Goal: Task Accomplishment & Management: Manage account settings

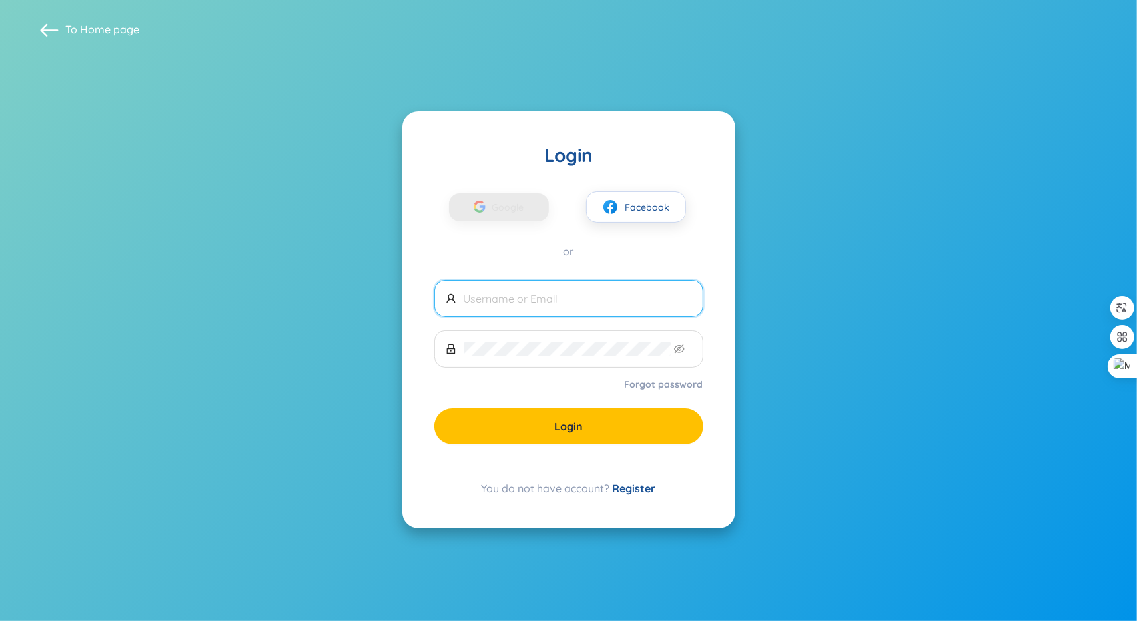
click at [486, 223] on div "Google Facebook or" at bounding box center [568, 212] width 269 height 91
click at [641, 202] on span "Facebook" at bounding box center [648, 207] width 45 height 15
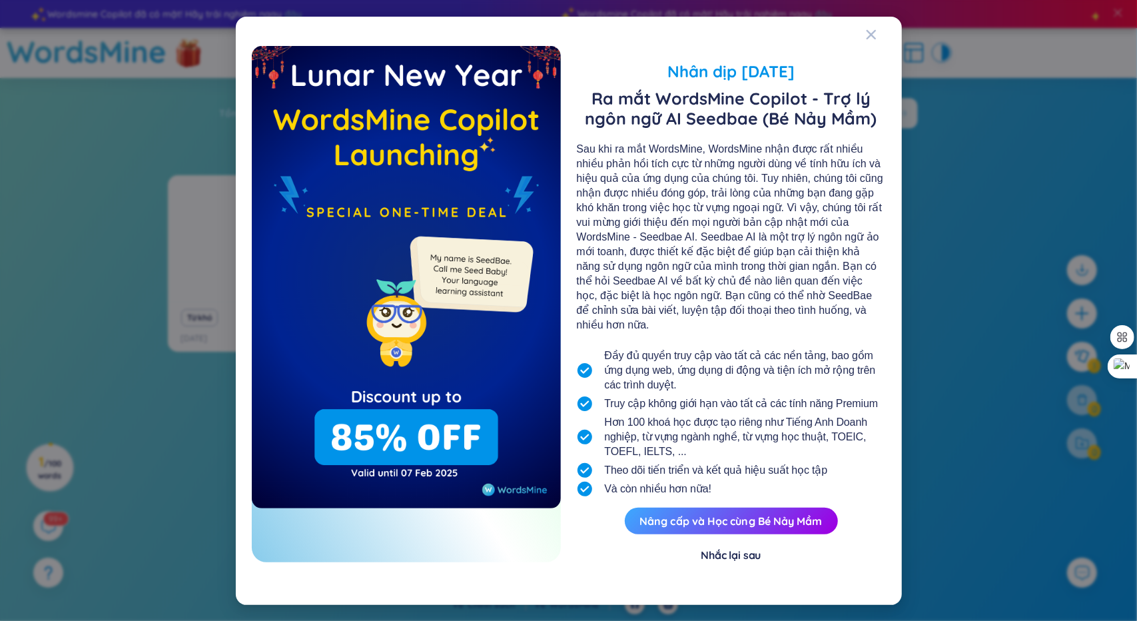
click at [757, 548] on div "Nhắc lại sau" at bounding box center [731, 555] width 60 height 15
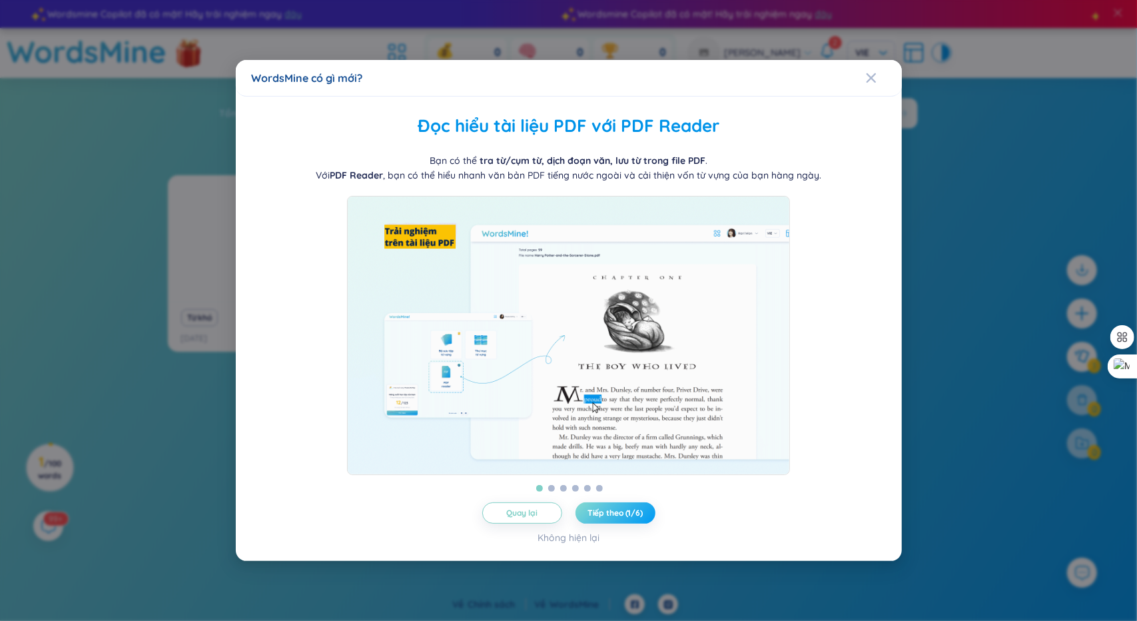
click at [610, 518] on span "Tiếp theo (1/6)" at bounding box center [615, 513] width 55 height 11
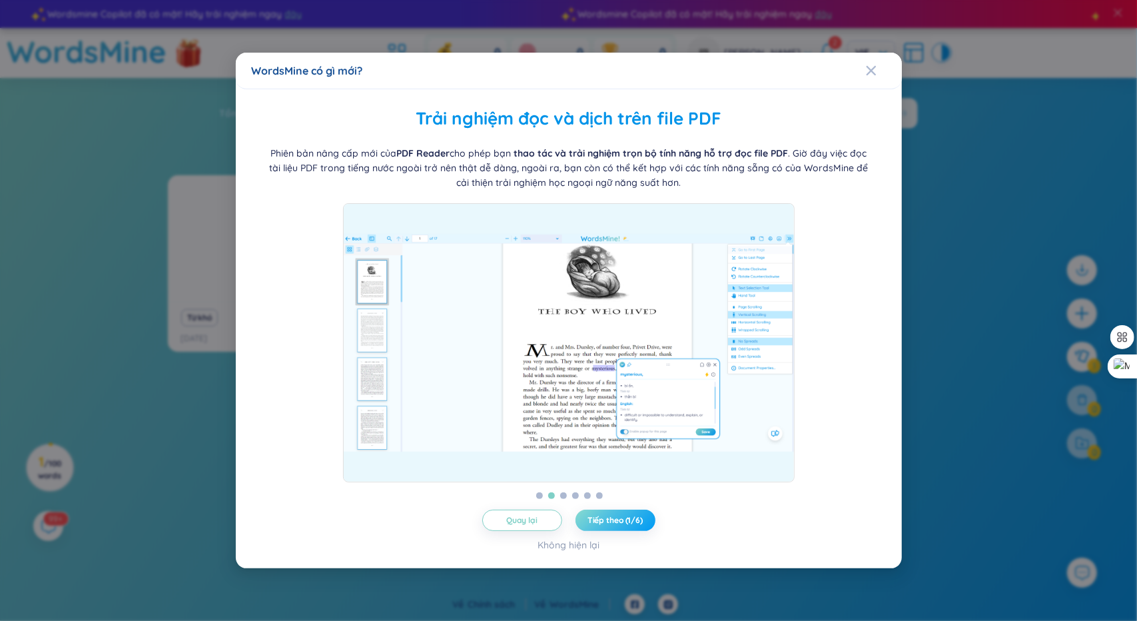
click at [610, 522] on span "Tiếp theo (1/6)" at bounding box center [615, 520] width 55 height 11
click at [610, 522] on span "Tiếp theo (2/6)" at bounding box center [615, 520] width 57 height 11
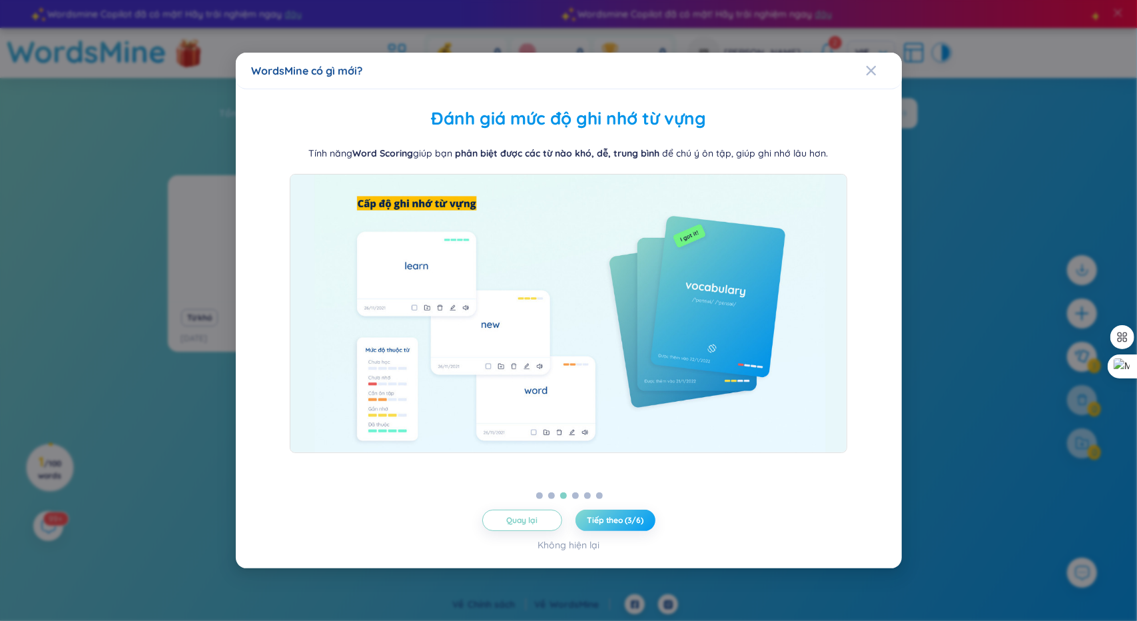
click at [610, 523] on span "Tiếp theo (3/6)" at bounding box center [615, 520] width 56 height 11
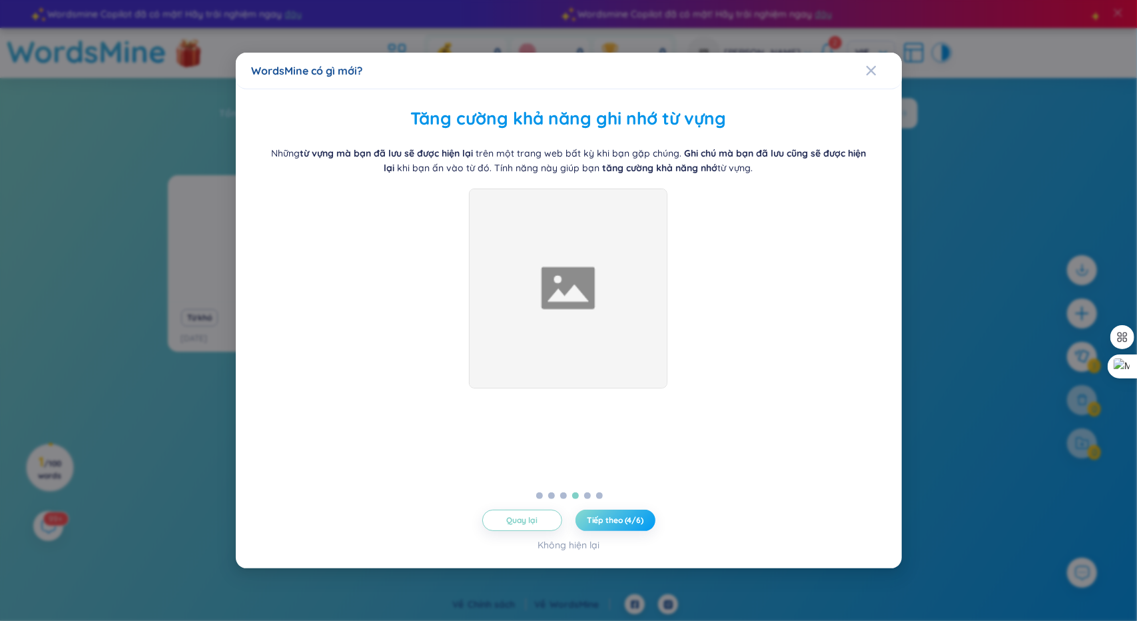
click at [613, 522] on button "Tiếp theo (4/6)" at bounding box center [616, 520] width 80 height 21
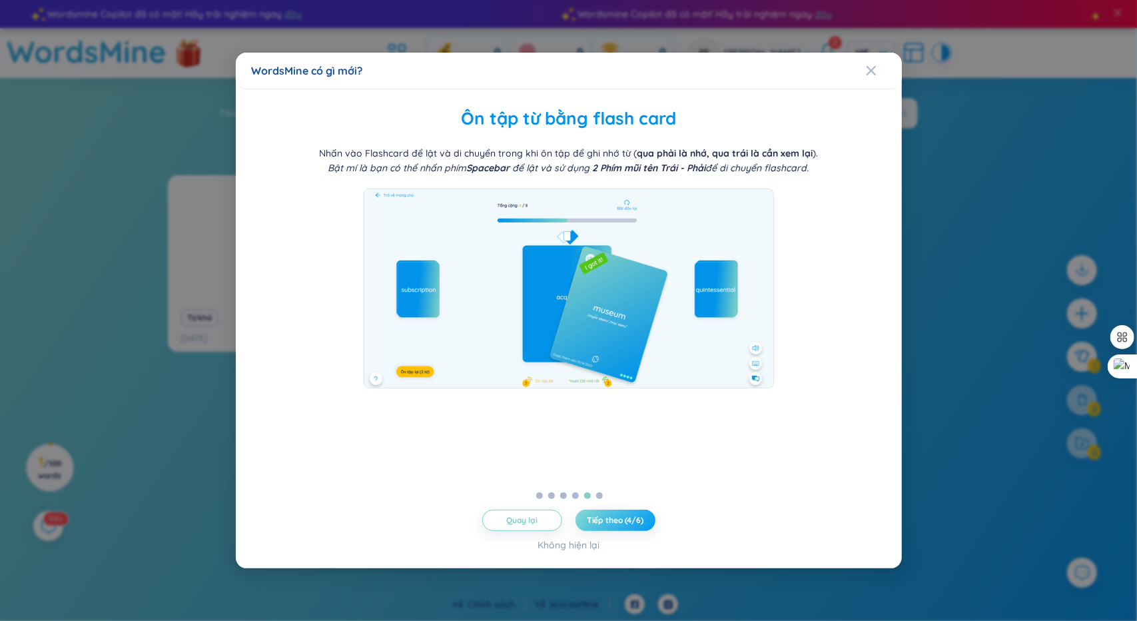
click at [613, 522] on button "Tiếp theo (4/6)" at bounding box center [616, 520] width 80 height 21
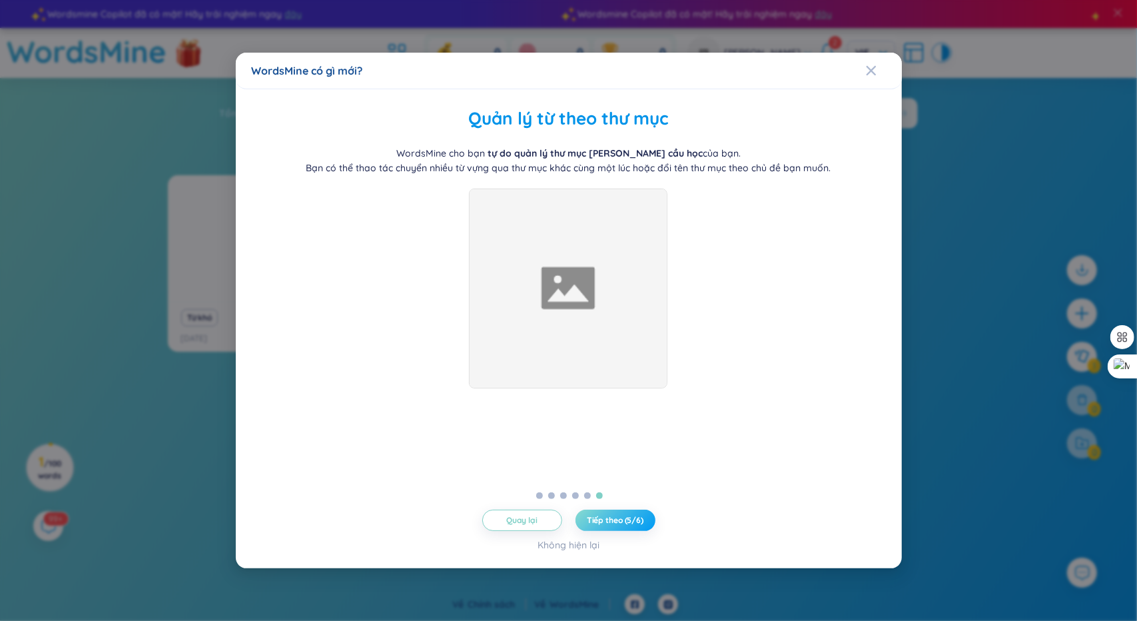
click at [613, 522] on button "Tiếp theo (5/6)" at bounding box center [616, 520] width 80 height 21
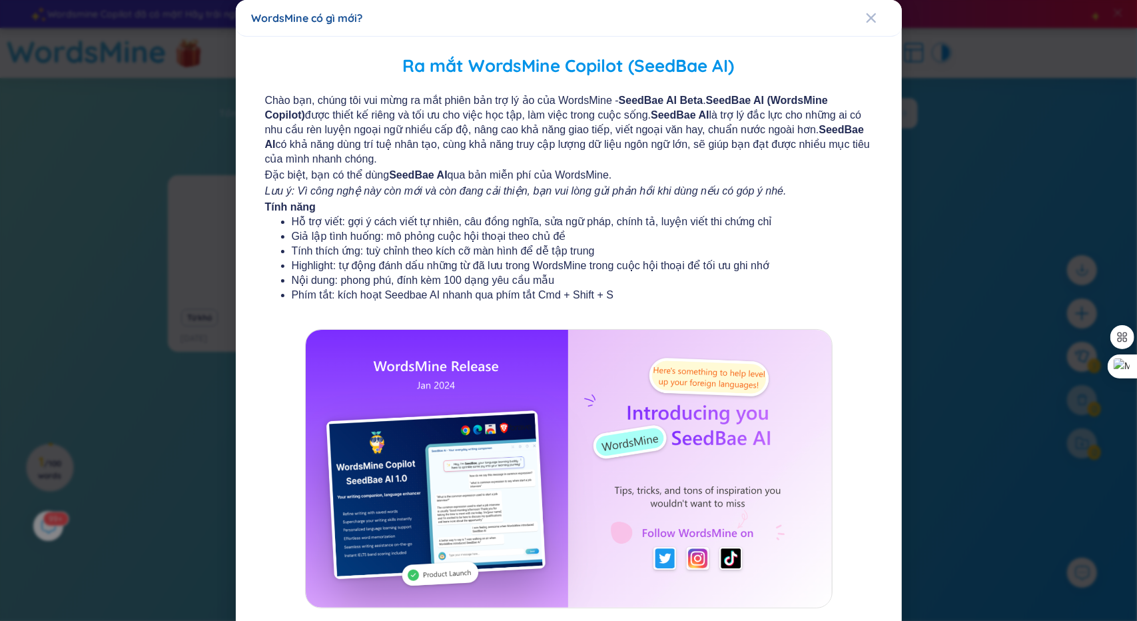
scroll to position [72, 0]
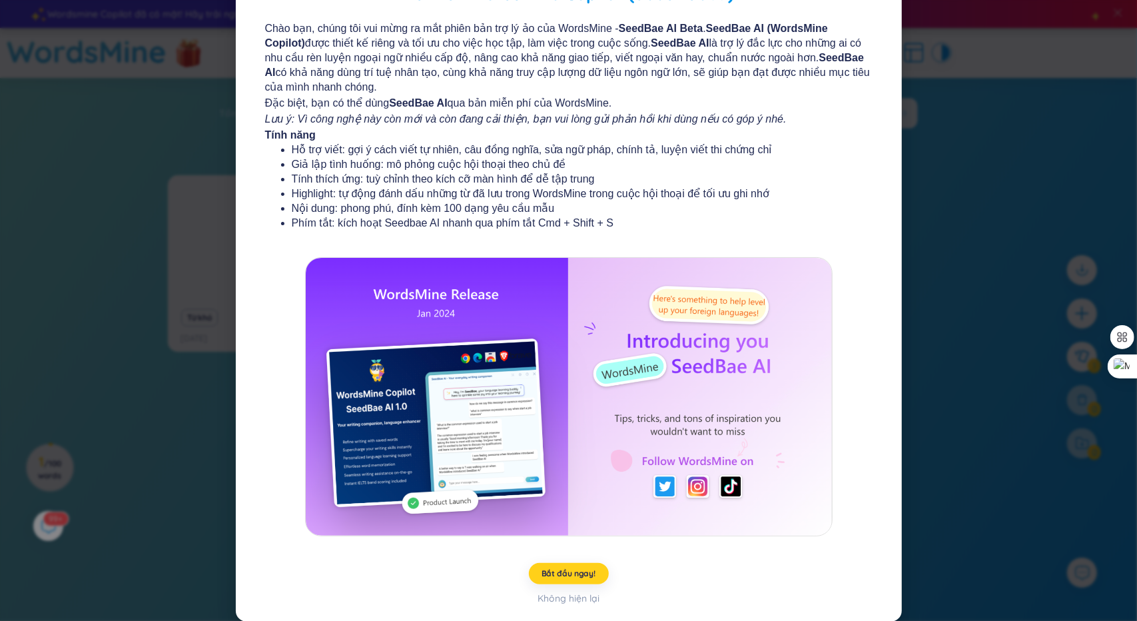
click at [582, 572] on span "Bắt đầu ngay!" at bounding box center [569, 573] width 54 height 11
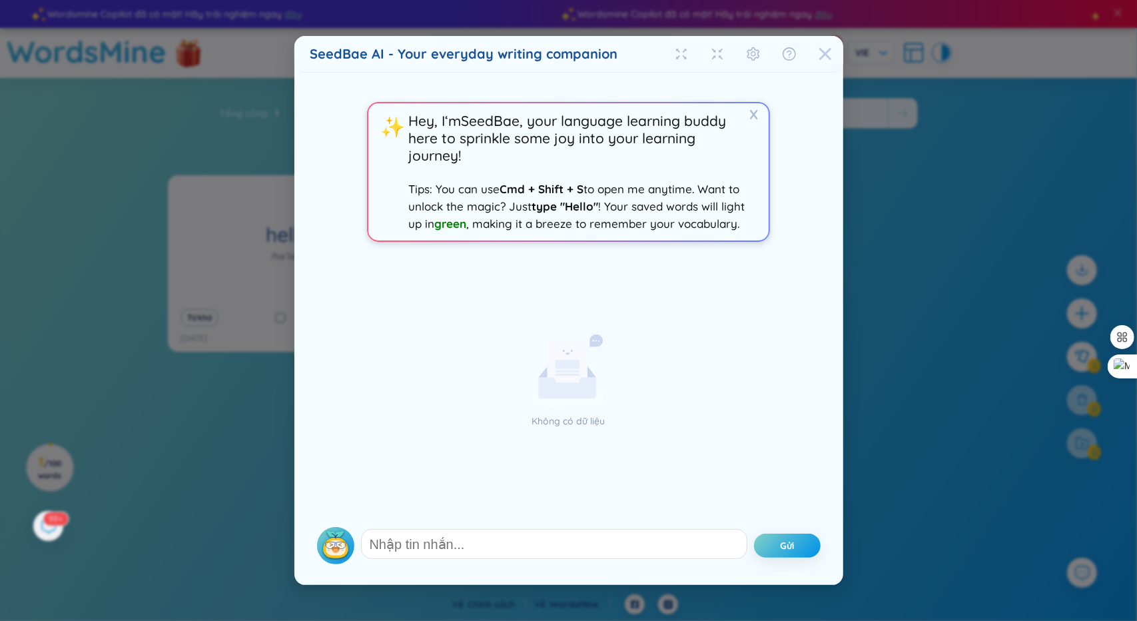
click at [821, 52] on icon "Close" at bounding box center [825, 53] width 13 height 13
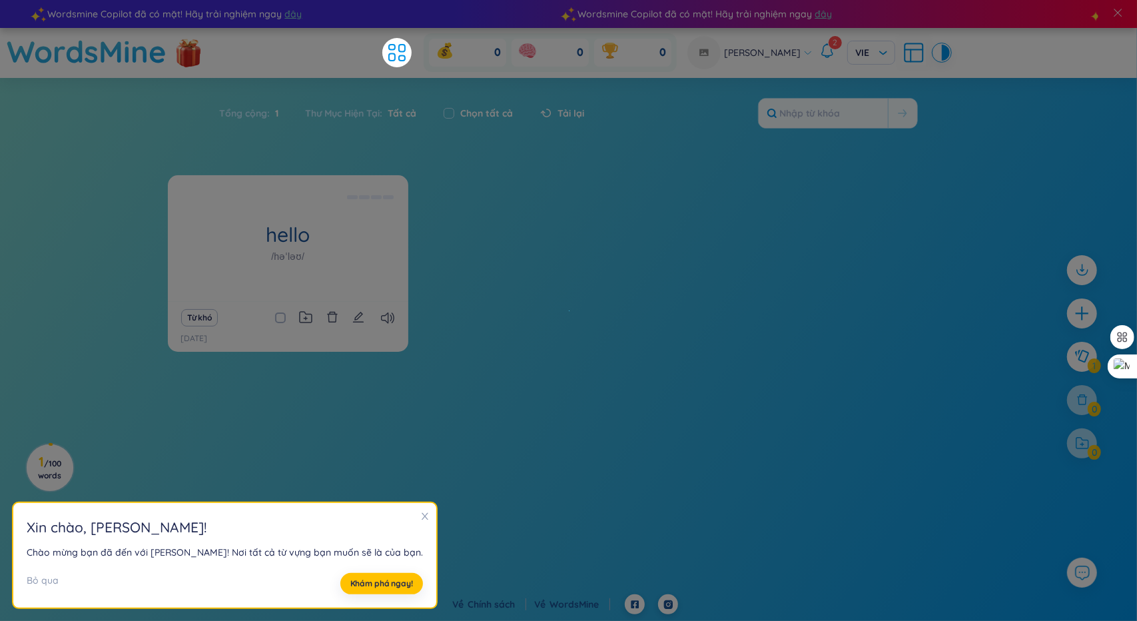
click at [420, 521] on div at bounding box center [424, 517] width 9 height 15
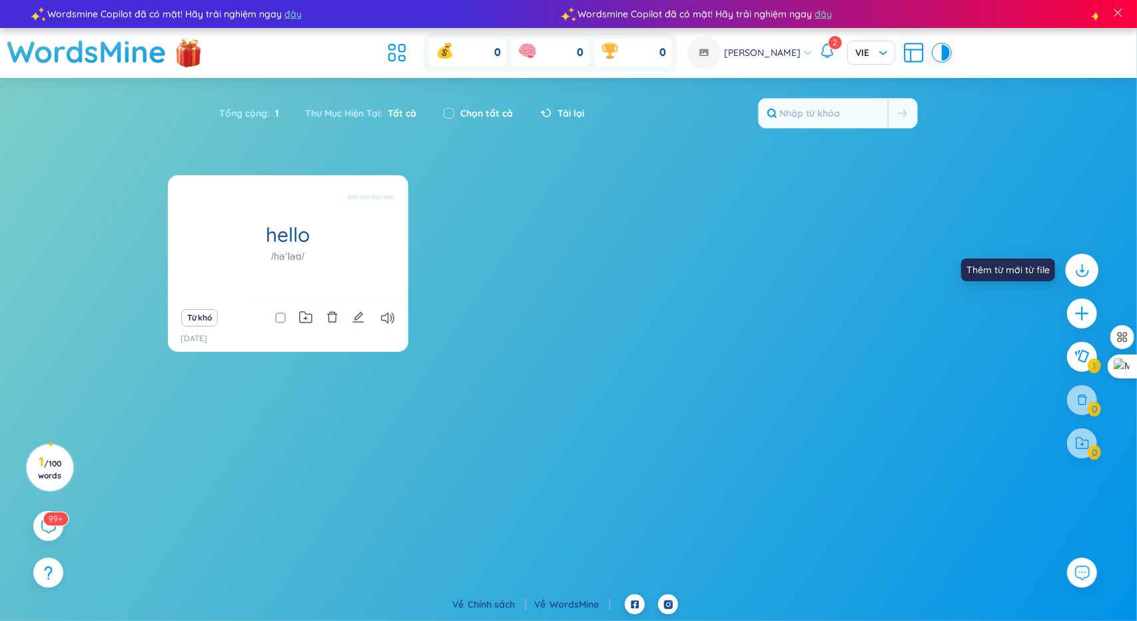
click at [1086, 268] on icon at bounding box center [1081, 269] width 17 height 17
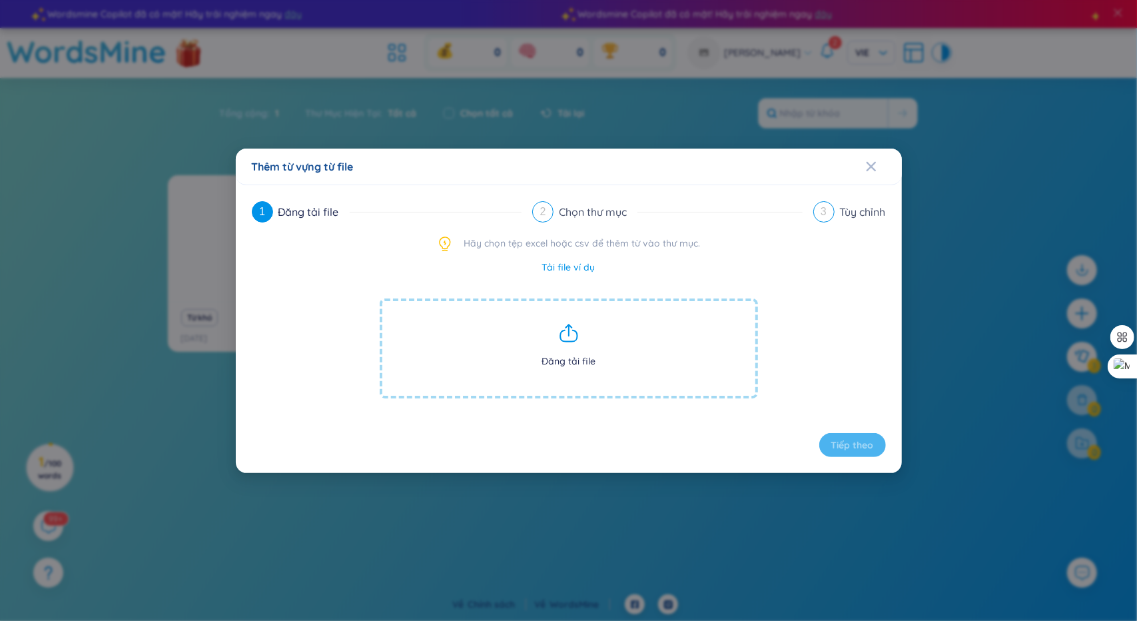
click at [1007, 294] on div "Thêm từ vựng từ file 1 Đăng tải file 2 Chọn thư mục 3 Tùy chỉnh Hãy chọn tệp ex…" at bounding box center [568, 310] width 1137 height 621
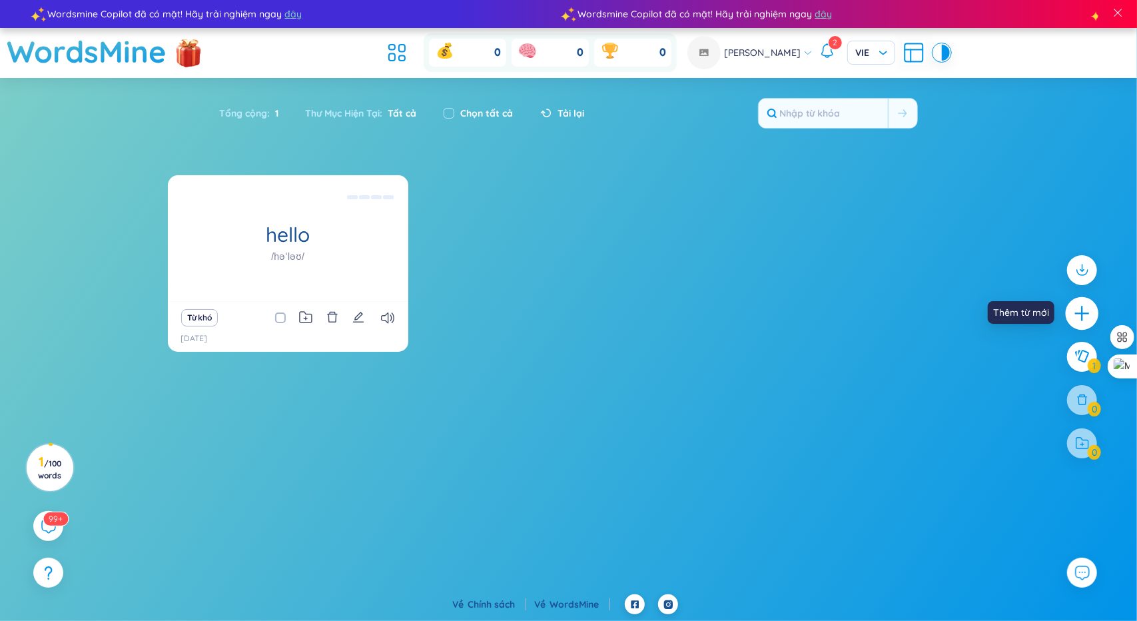
click at [1082, 312] on icon "plus" at bounding box center [1082, 312] width 14 height 1
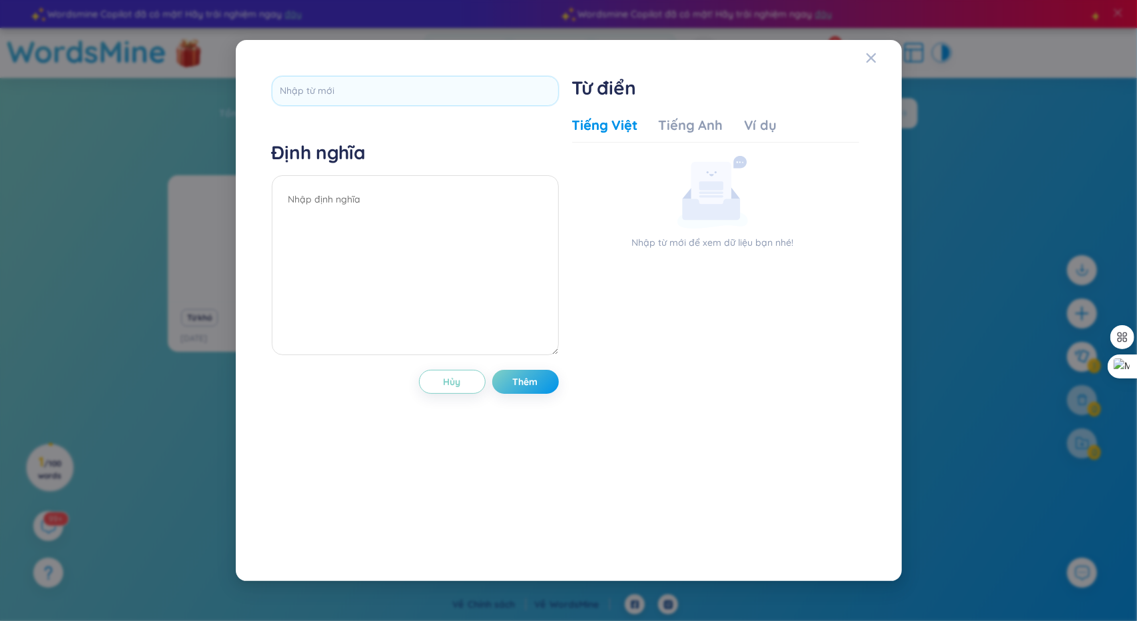
click at [1033, 368] on div "Định nghĩa Hủy Thêm Từ điển Tiếng Việt Tiếng Anh Ví dụ Nhập từ mới để xem dữ li…" at bounding box center [568, 310] width 1137 height 621
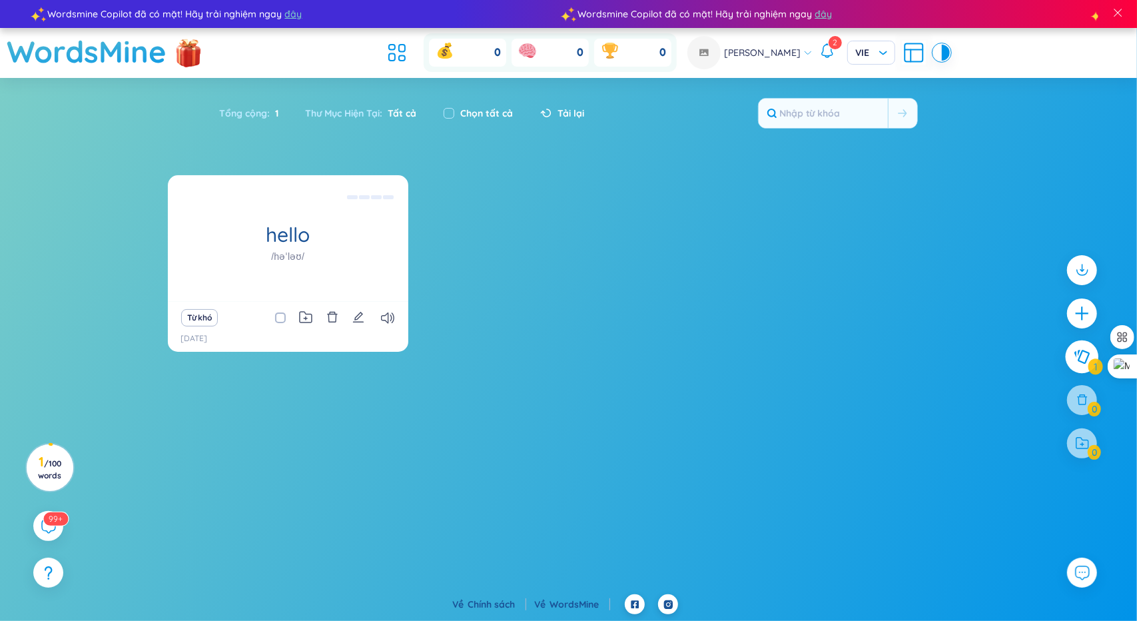
click at [1082, 358] on icon at bounding box center [1082, 356] width 16 height 15
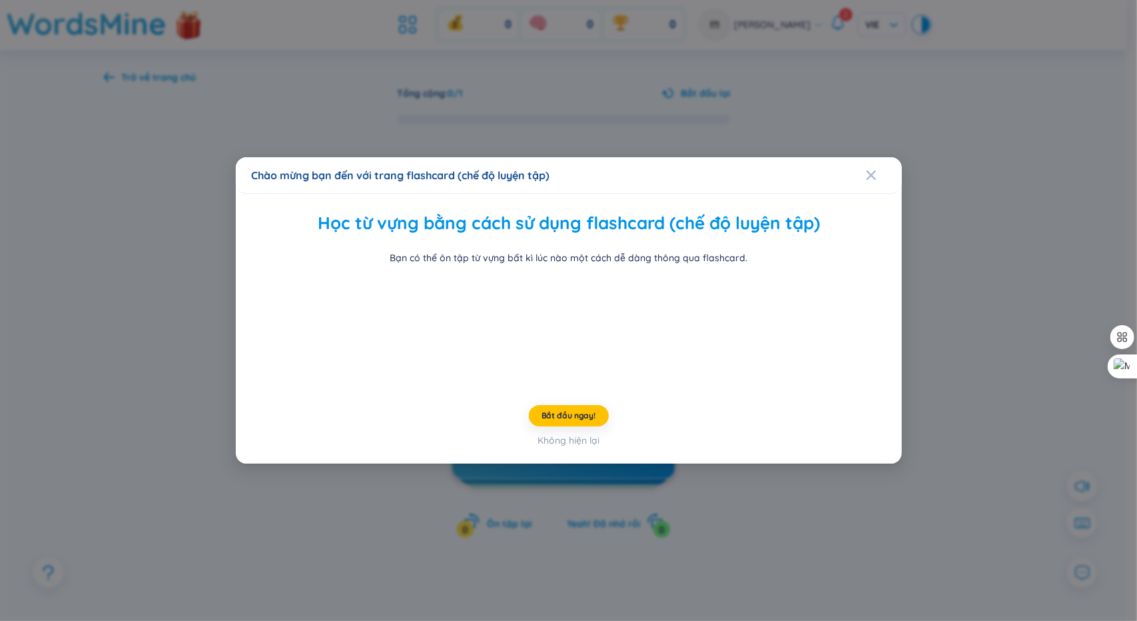
click at [995, 358] on div "Chào mừng bạn đến với trang flashcard (chế độ luyện tập) Học từ vựng bằng cách …" at bounding box center [568, 310] width 1137 height 621
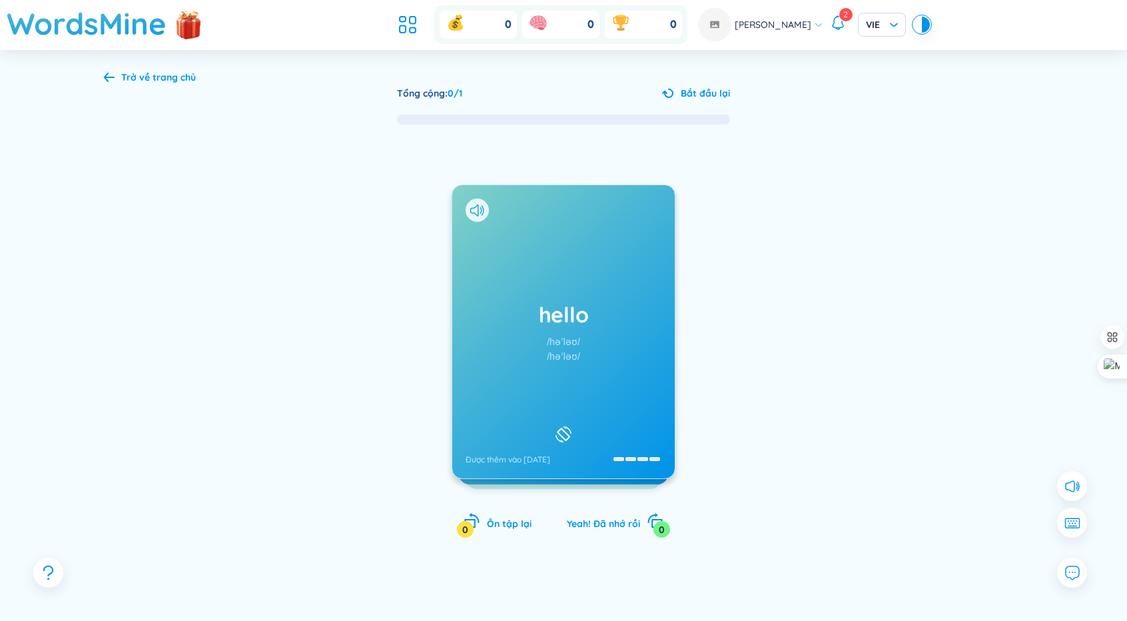
click at [109, 79] on icon at bounding box center [109, 77] width 11 height 10
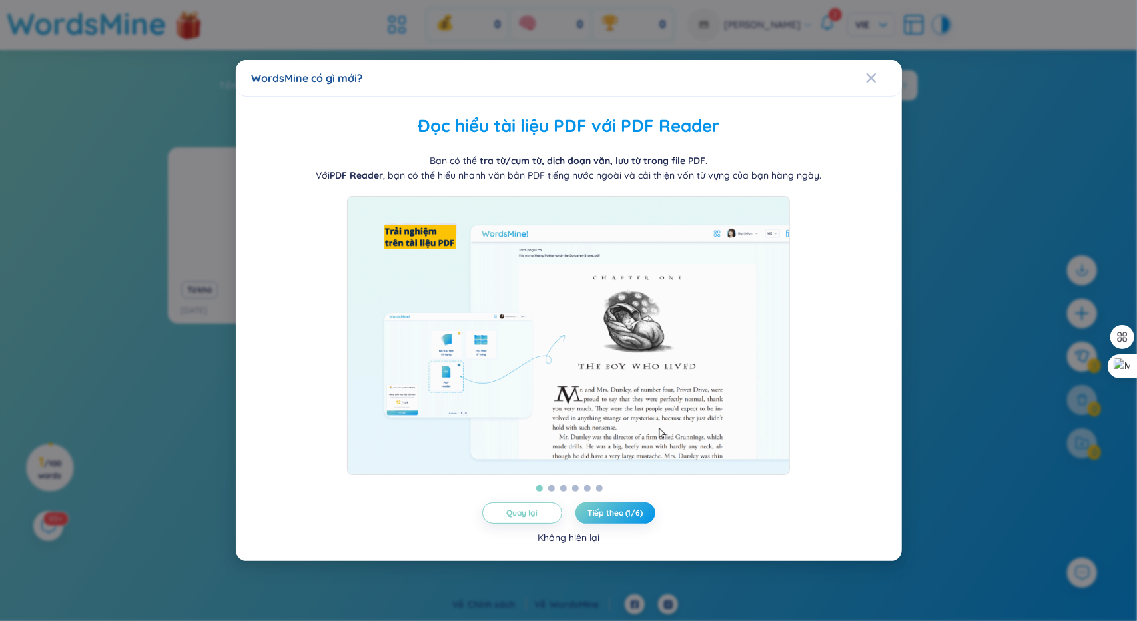
click at [580, 537] on div "Không hiện lại" at bounding box center [569, 537] width 62 height 15
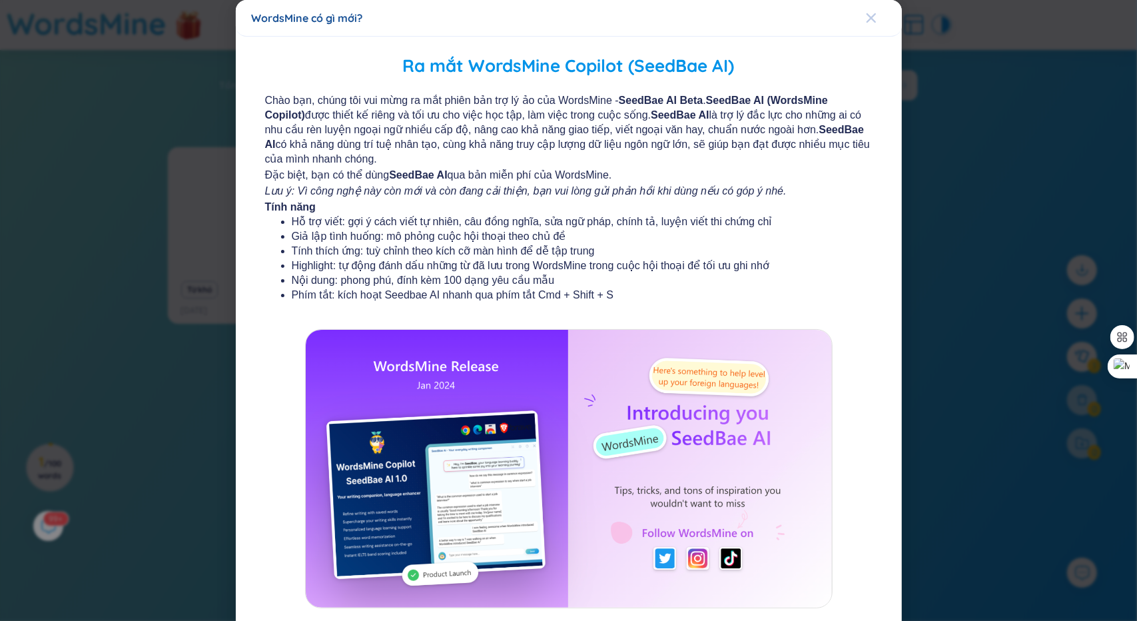
click at [866, 17] on icon "Close" at bounding box center [871, 18] width 11 height 11
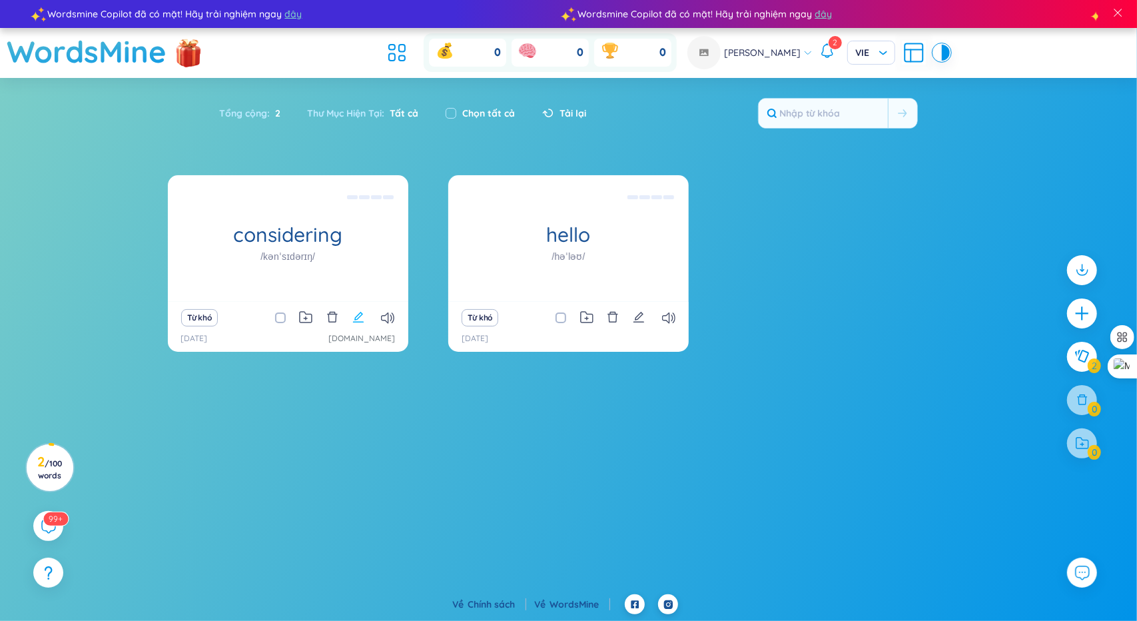
click at [358, 320] on icon "edit" at bounding box center [358, 317] width 12 height 12
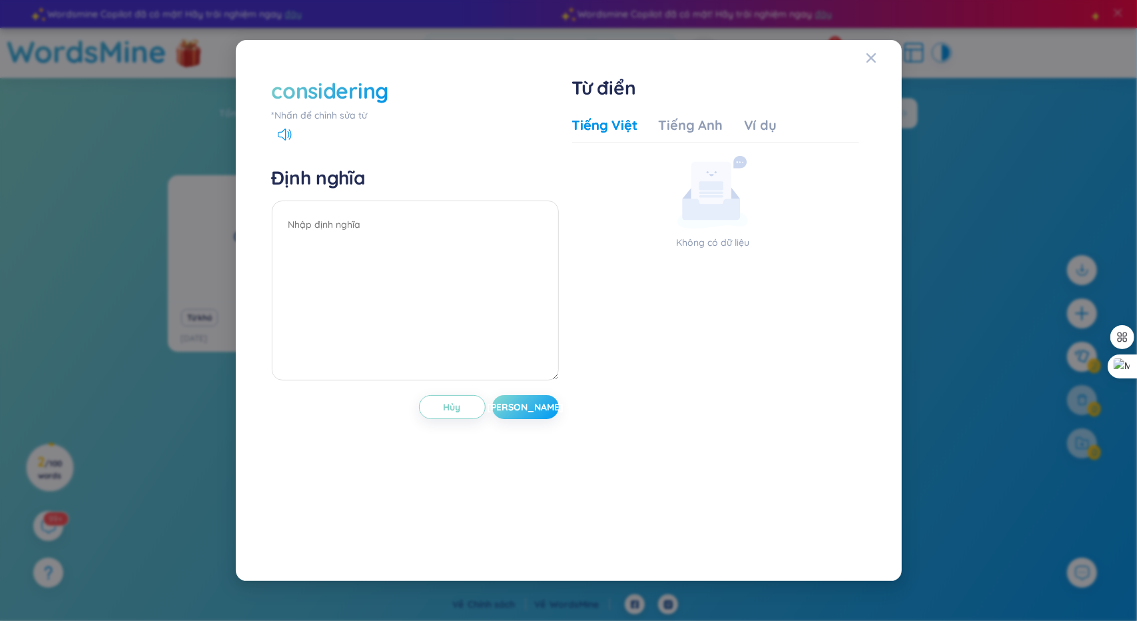
click at [510, 406] on button "[PERSON_NAME]" at bounding box center [525, 407] width 67 height 24
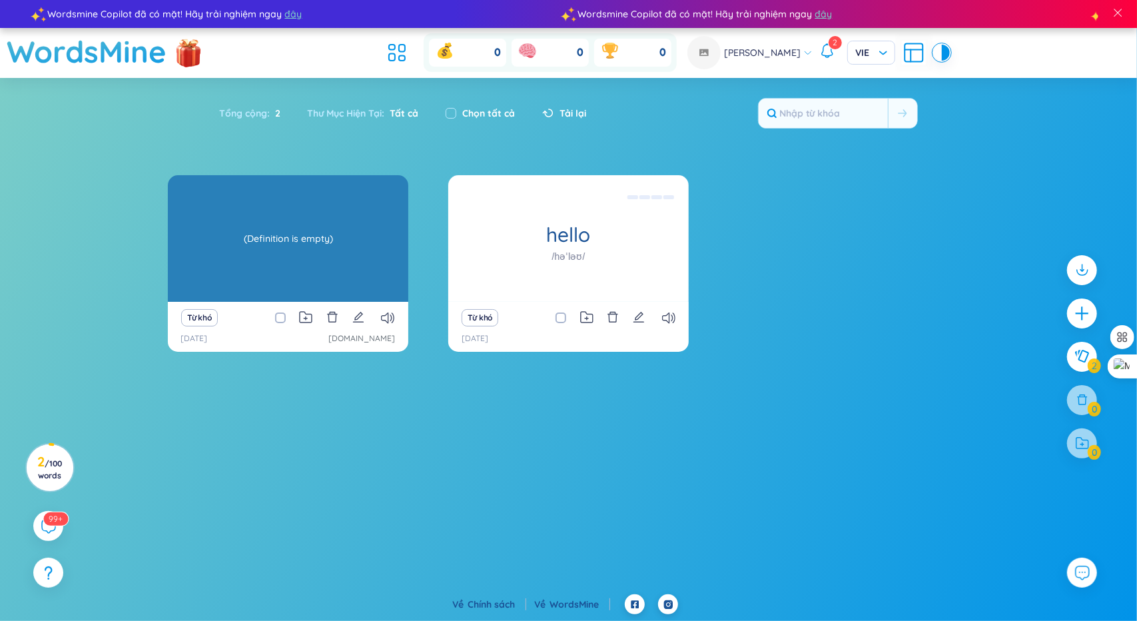
click at [293, 244] on div "(Definition is empty)" at bounding box center [288, 239] width 227 height 120
click at [294, 251] on div "considering /kənˈsɪdərɪŋ/ (Definition is empty)" at bounding box center [288, 238] width 240 height 127
click at [304, 240] on div "considering /kənˈsɪdərɪŋ/ (Definition is empty)" at bounding box center [288, 238] width 240 height 127
drag, startPoint x: 288, startPoint y: 210, endPoint x: 285, endPoint y: 219, distance: 9.9
click at [288, 210] on div "considering /kənˈsɪdərɪŋ/ (Definition is empty)" at bounding box center [288, 238] width 240 height 127
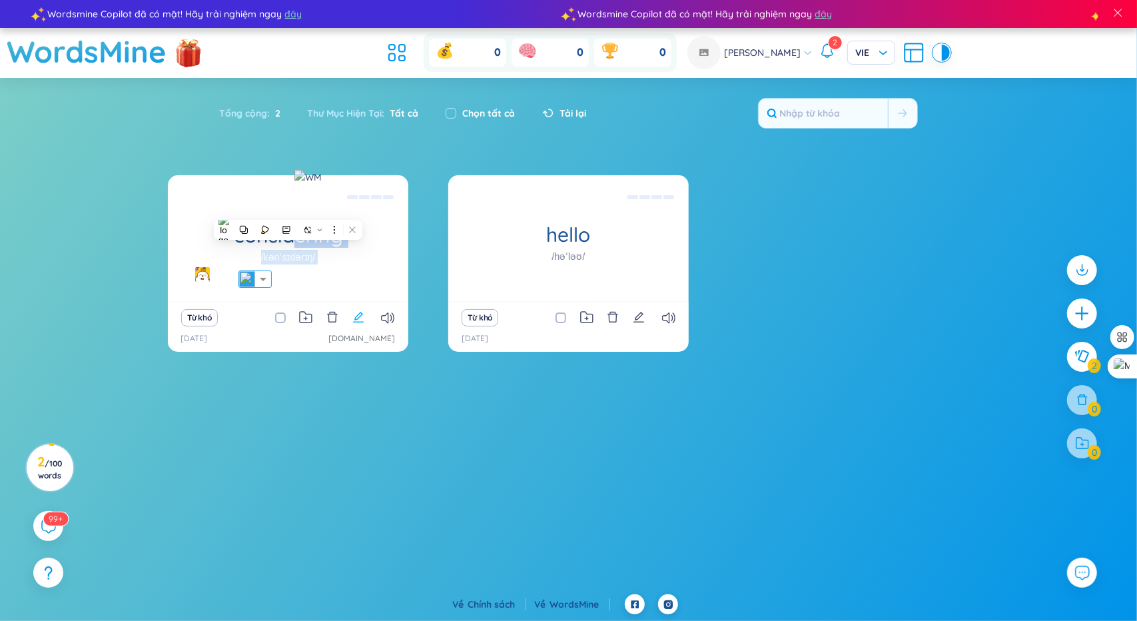
click at [354, 319] on icon "edit" at bounding box center [358, 317] width 11 height 11
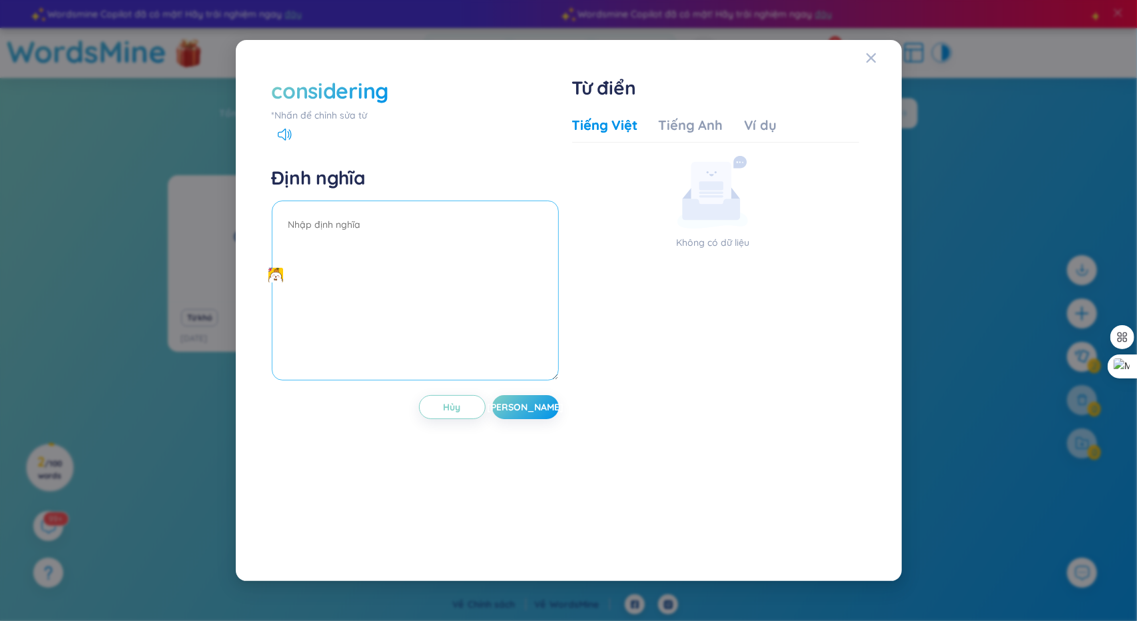
click at [396, 320] on textarea at bounding box center [415, 291] width 287 height 180
click at [678, 123] on div "Tiếng Anh" at bounding box center [691, 125] width 64 height 19
drag, startPoint x: 680, startPoint y: 127, endPoint x: 644, endPoint y: 137, distance: 37.8
click at [680, 127] on div "Tiếng Anh" at bounding box center [691, 125] width 64 height 19
click at [720, 115] on div "Tiếng Việt Tiếng Anh Ví dụ Không có dữ liệu Không có dữ liệu" at bounding box center [715, 328] width 287 height 434
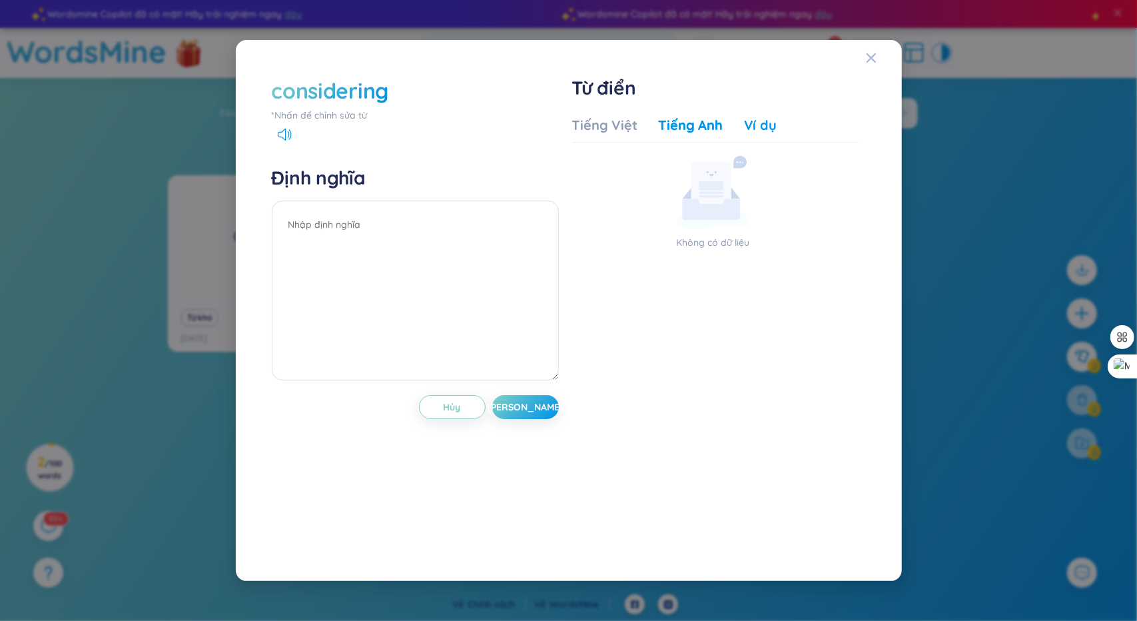
click at [744, 118] on div "Ví dụ" at bounding box center [760, 125] width 33 height 19
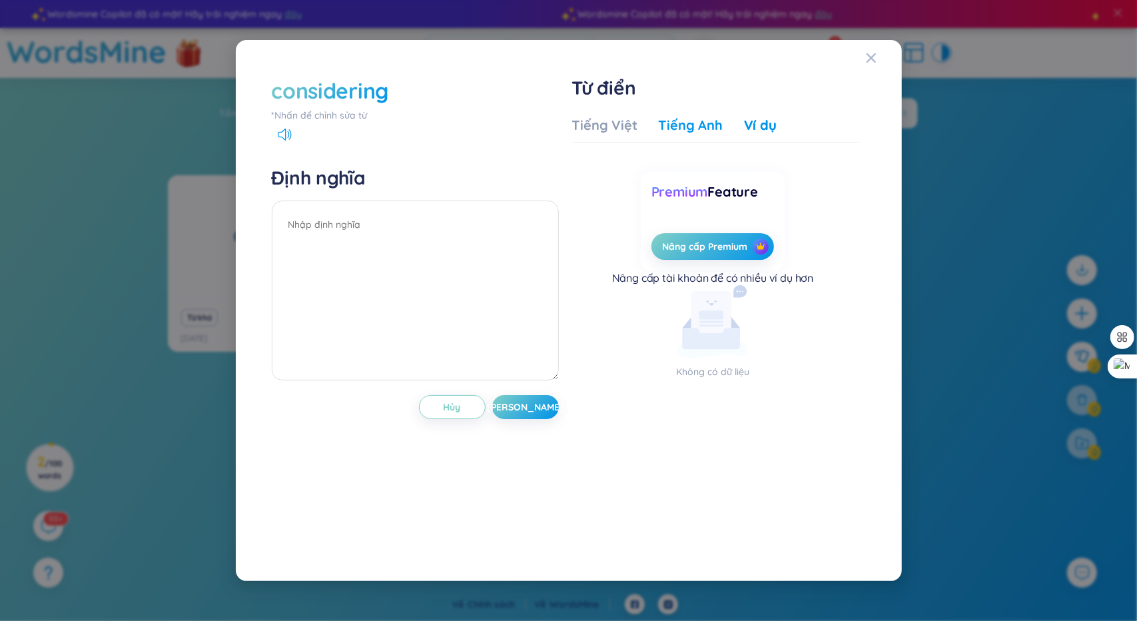
click at [682, 127] on div "Tiếng Anh" at bounding box center [691, 125] width 64 height 19
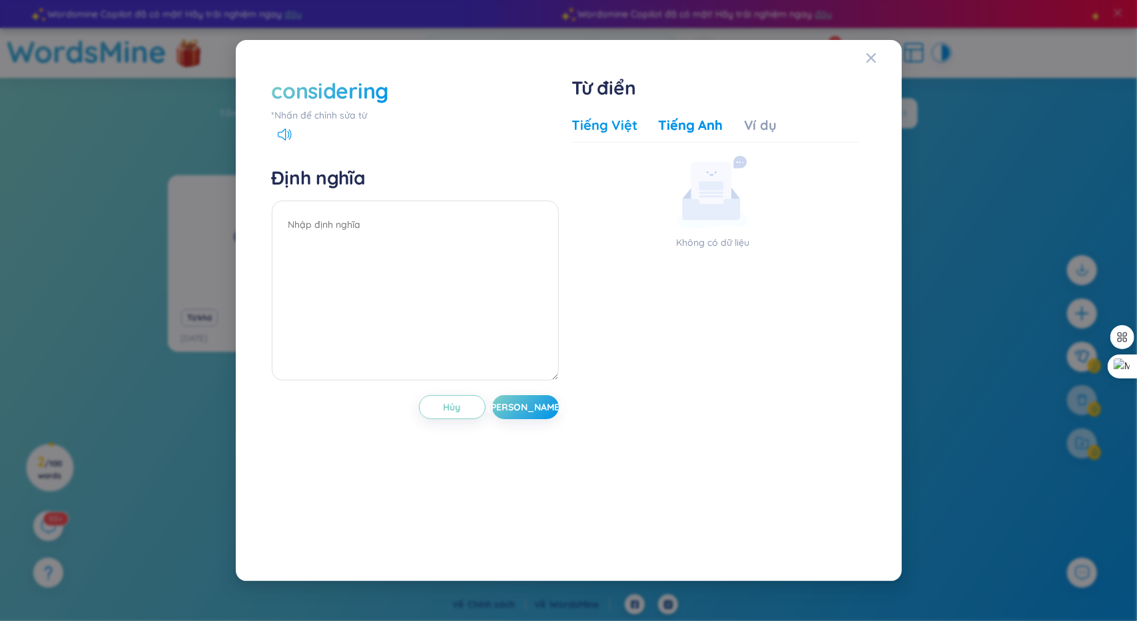
click at [624, 127] on div "Tiếng Việt" at bounding box center [604, 125] width 65 height 19
drag, startPoint x: 284, startPoint y: 179, endPoint x: 297, endPoint y: 135, distance: 45.3
click at [288, 172] on h4 "Định nghĩa" at bounding box center [415, 178] width 287 height 24
click at [282, 133] on icon at bounding box center [285, 135] width 14 height 12
click at [871, 57] on icon "Close" at bounding box center [870, 57] width 9 height 9
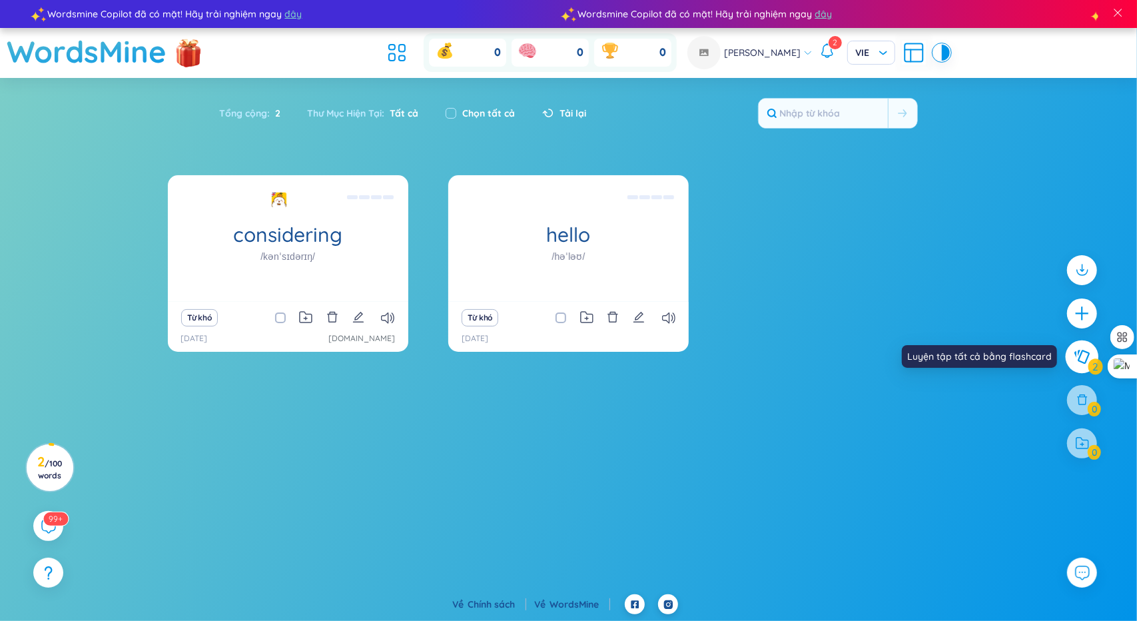
click at [1081, 356] on icon at bounding box center [1082, 357] width 15 height 14
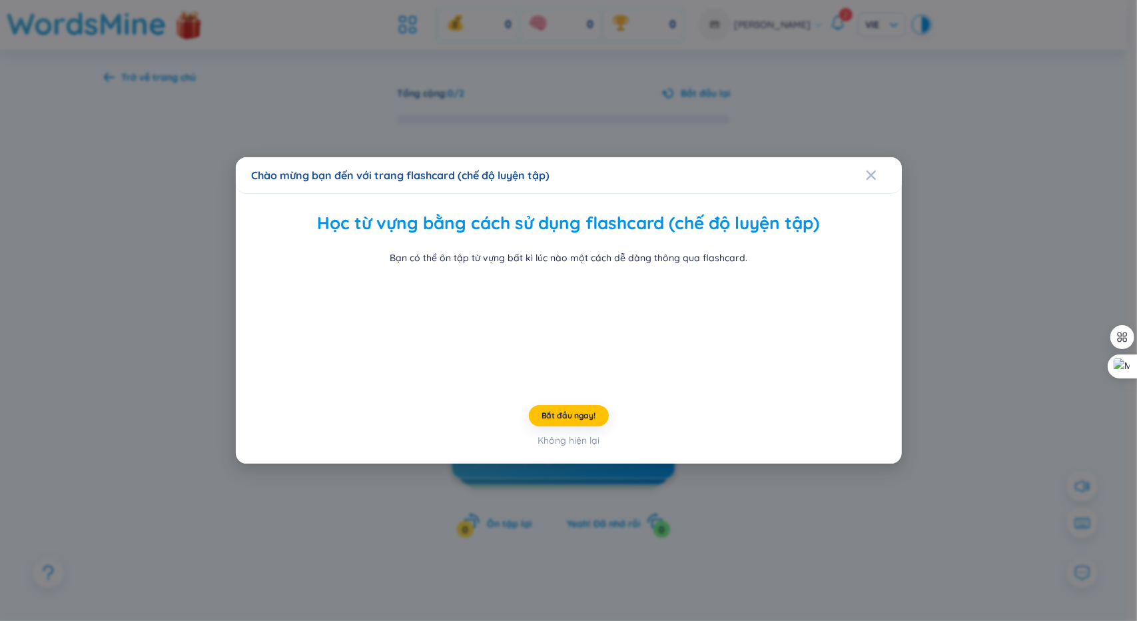
drag, startPoint x: 568, startPoint y: 551, endPoint x: 569, endPoint y: 537, distance: 14.0
click at [569, 464] on div "Học từ vựng bằng cách sử dụng flashcard (chế độ luyện tập) Bạn có thể ôn tập từ…" at bounding box center [569, 329] width 666 height 270
click at [569, 448] on div "Không hiện lại" at bounding box center [569, 440] width 62 height 15
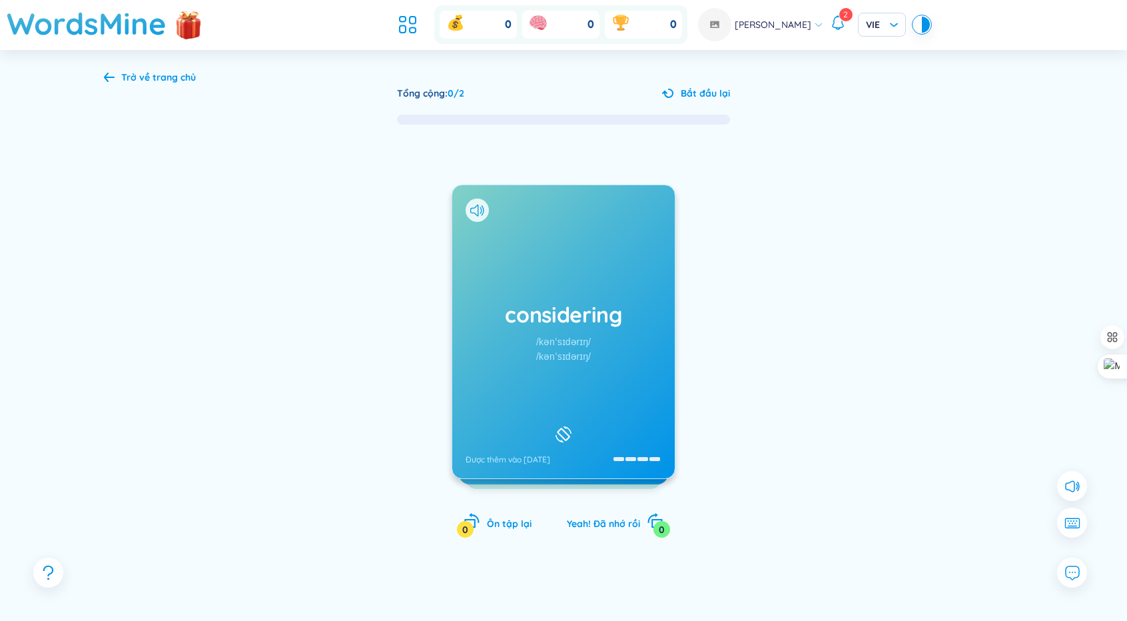
click at [572, 342] on div "/kənˈsɪdərɪŋ/" at bounding box center [563, 341] width 55 height 15
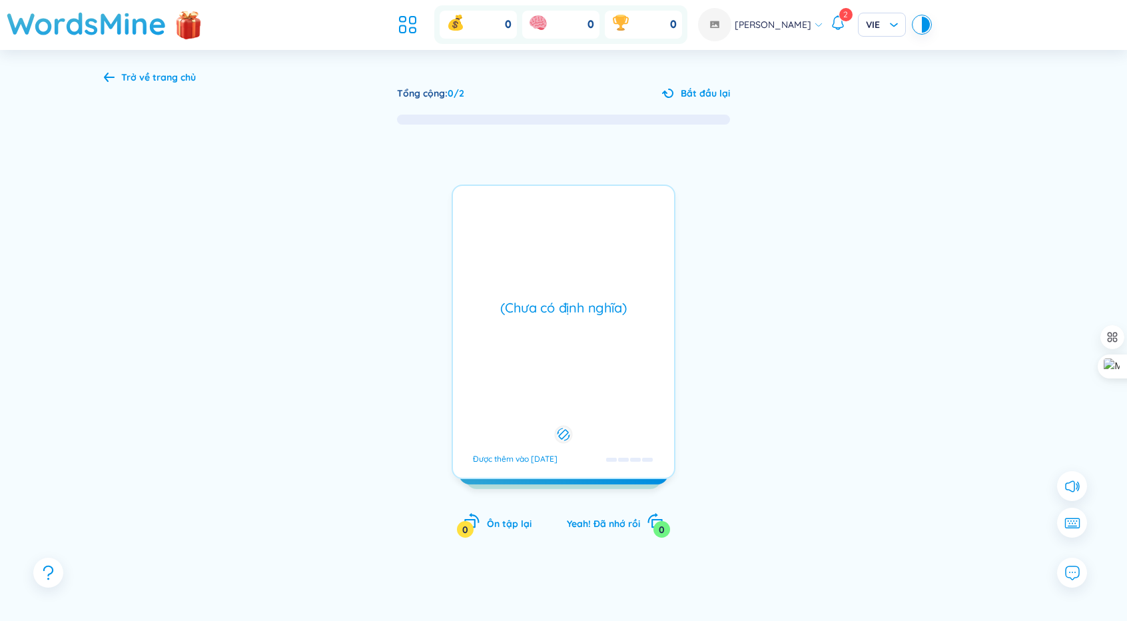
click at [571, 342] on div "(Chưa có định nghĩa) Được thêm vào [DATE]" at bounding box center [564, 332] width 224 height 294
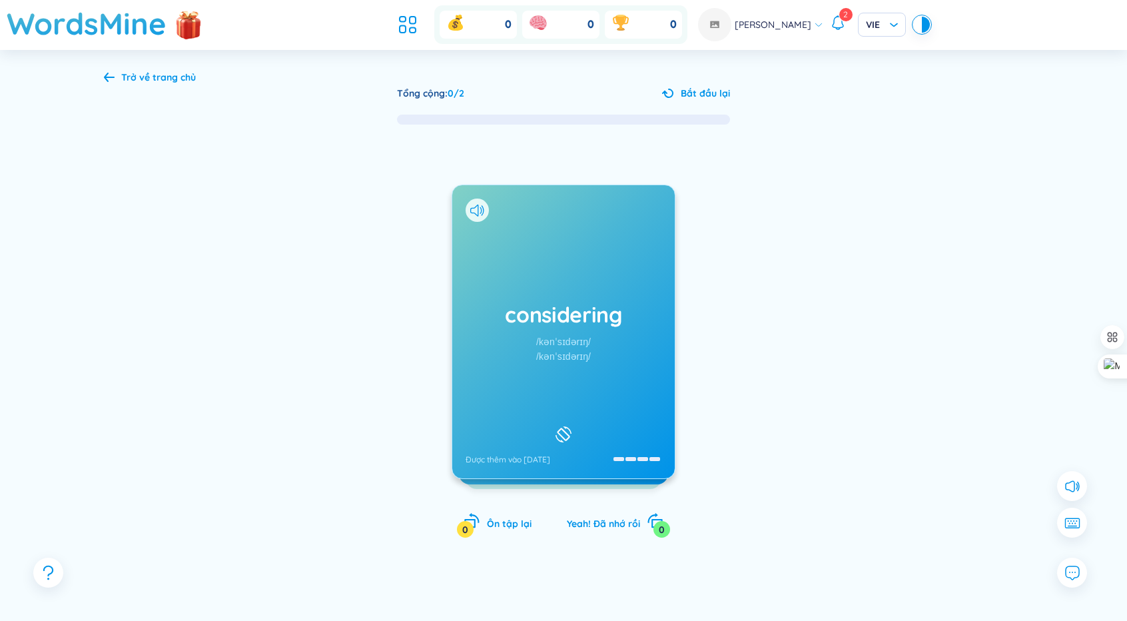
click at [787, 355] on div at bounding box center [874, 374] width 200 height 266
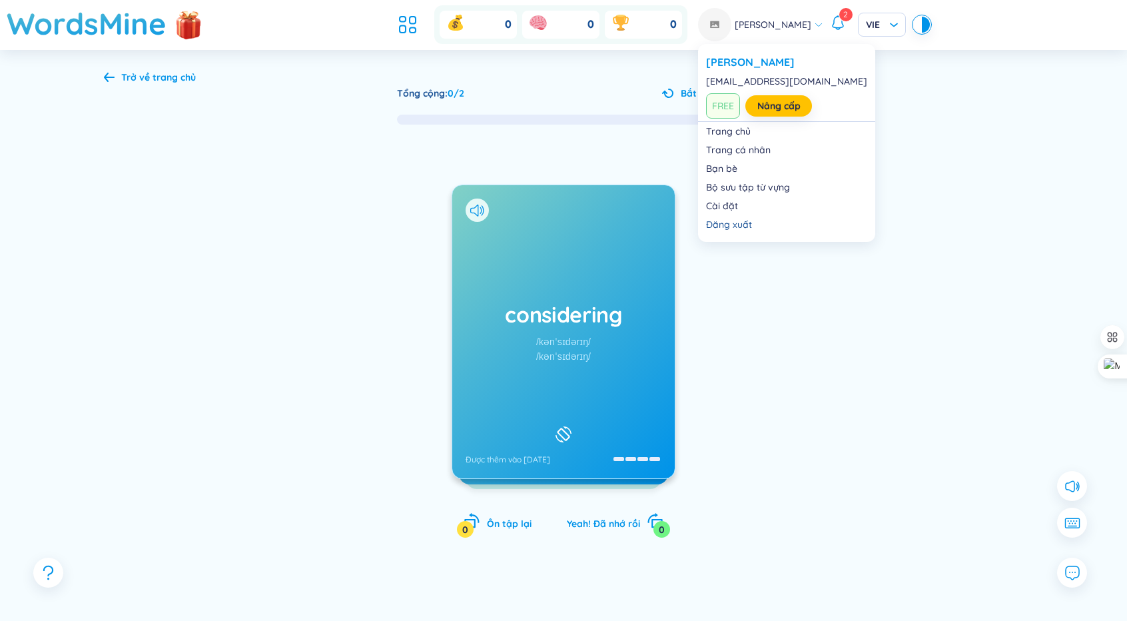
click at [805, 25] on span "[PERSON_NAME]" at bounding box center [773, 24] width 77 height 15
click at [734, 199] on link "Cài đặt" at bounding box center [786, 205] width 161 height 13
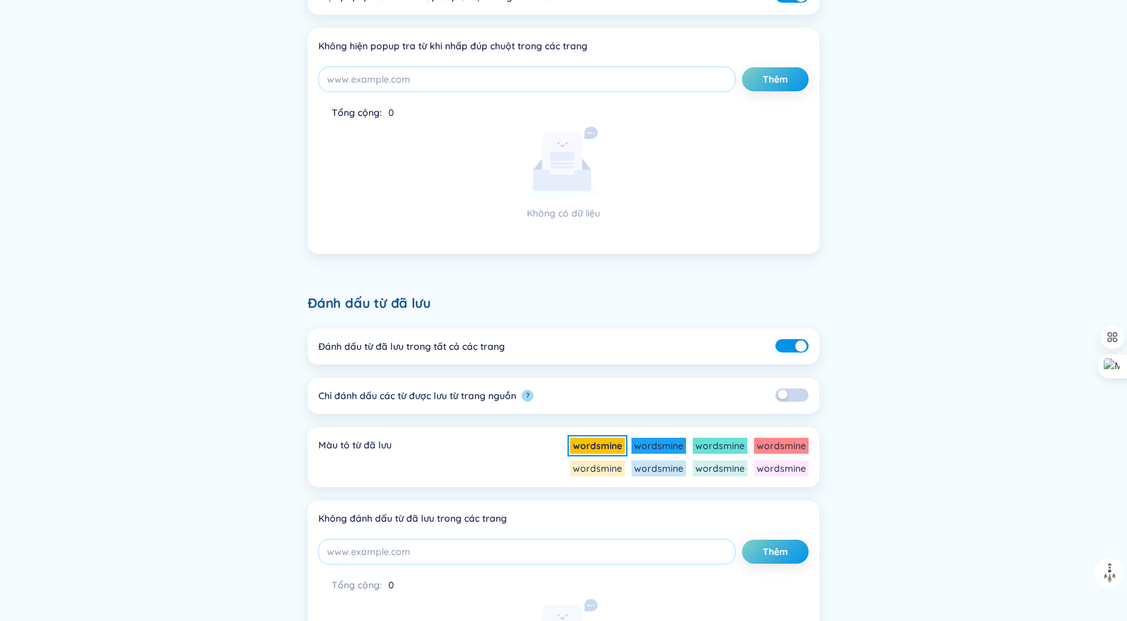
scroll to position [400, 0]
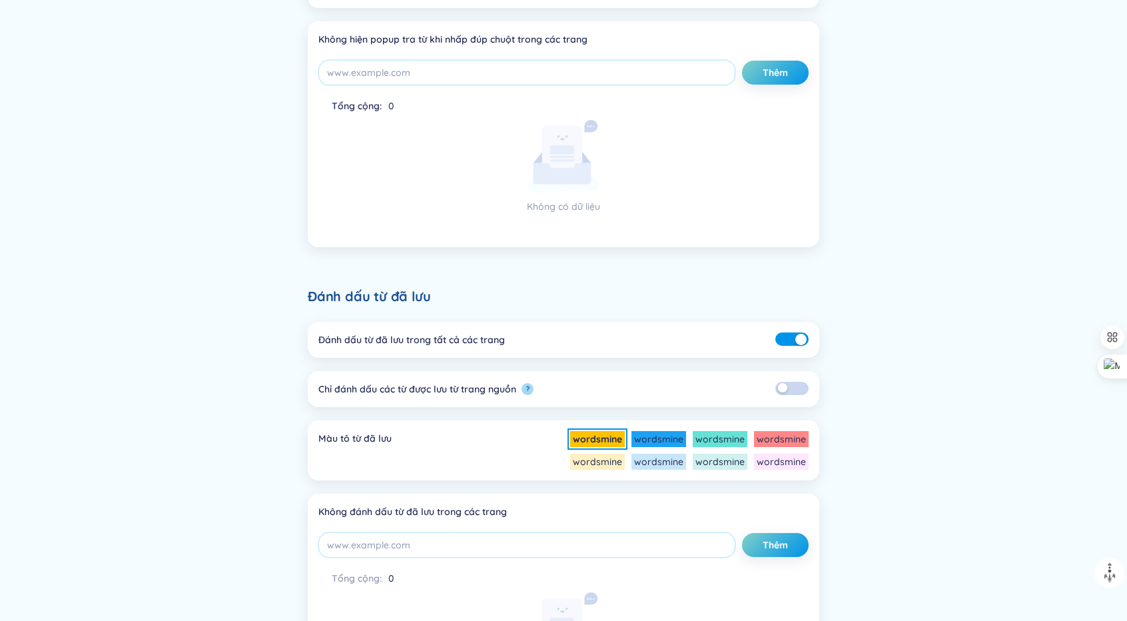
click at [783, 387] on div "button" at bounding box center [782, 387] width 9 height 9
click at [792, 390] on button "button" at bounding box center [791, 388] width 33 height 13
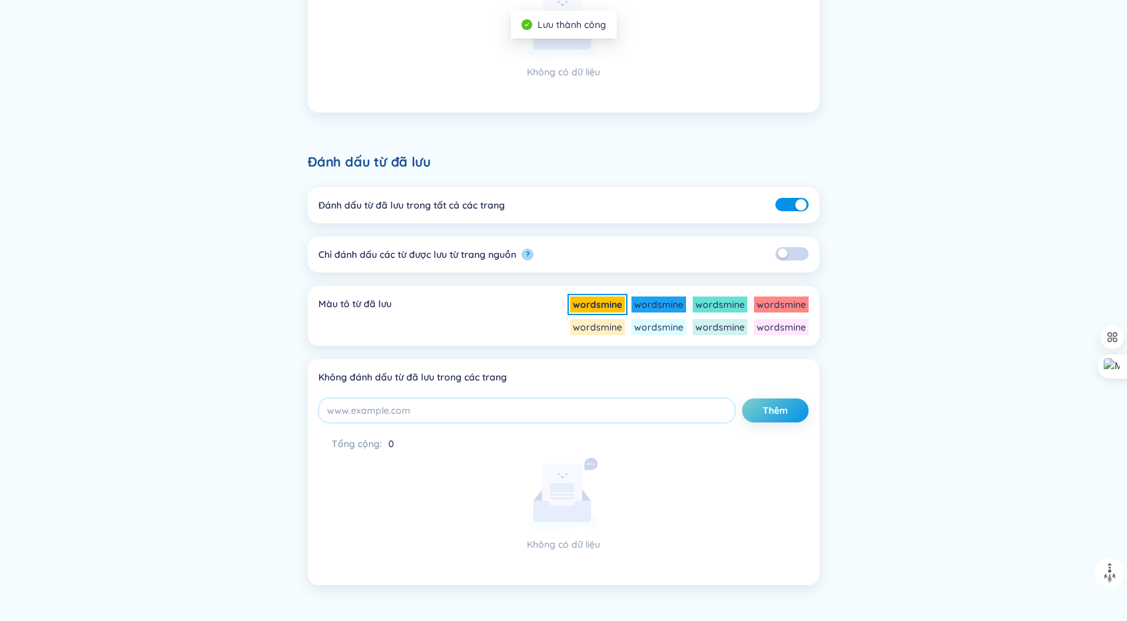
scroll to position [578, 0]
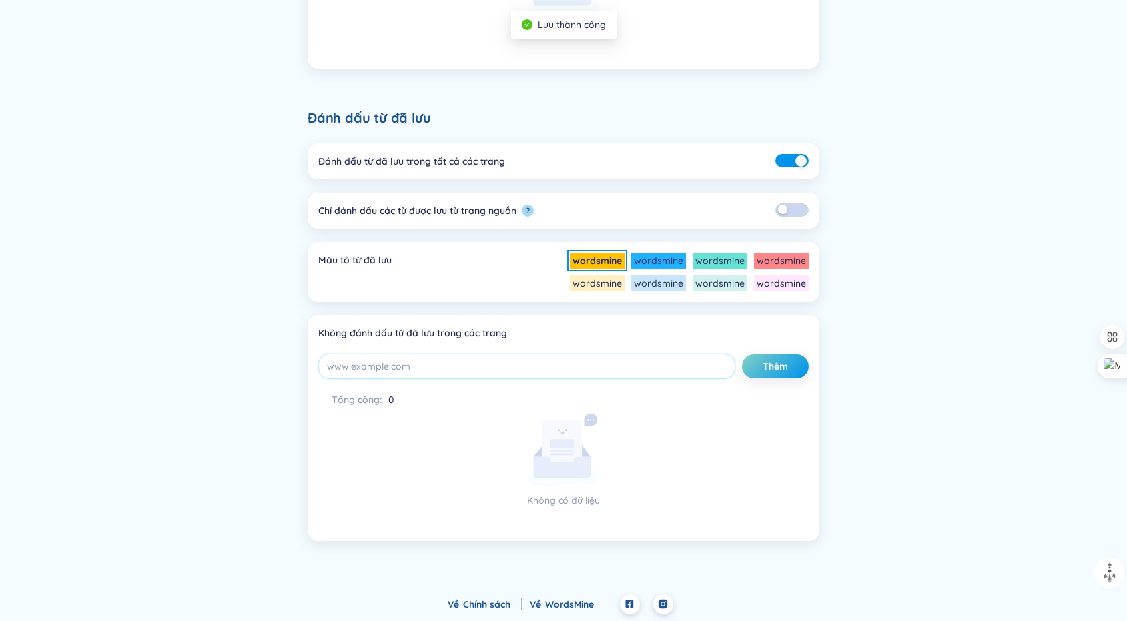
click at [659, 265] on li "wordsmine" at bounding box center [659, 260] width 55 height 16
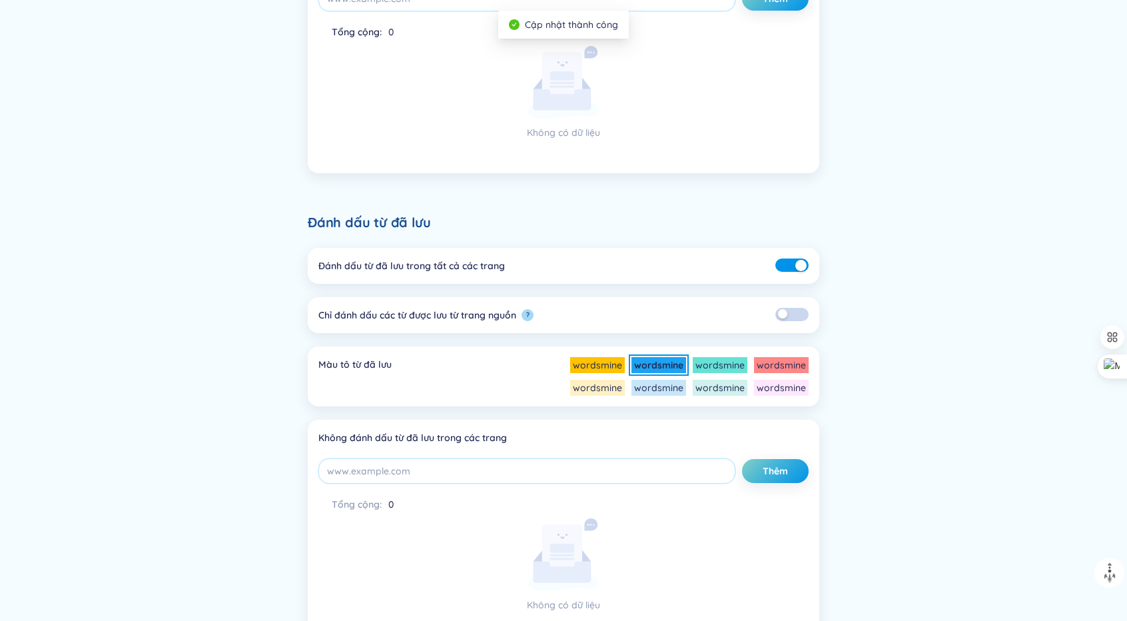
scroll to position [445, 0]
